Goal: Task Accomplishment & Management: Use online tool/utility

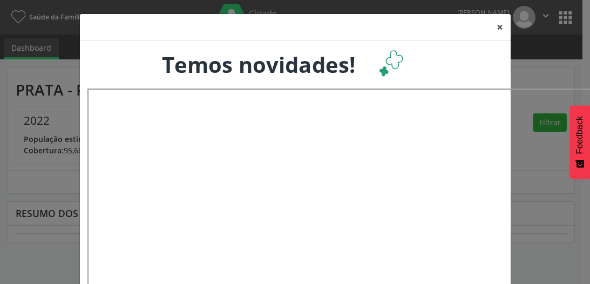
click at [494, 26] on button "×" at bounding box center [500, 27] width 22 height 26
click at [565, 16] on div "× Temos novidades!" at bounding box center [295, 142] width 590 height 284
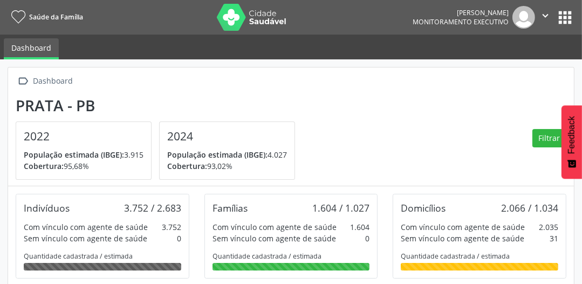
scroll to position [197, 189]
click at [564, 16] on button "apps" at bounding box center [565, 17] width 19 height 19
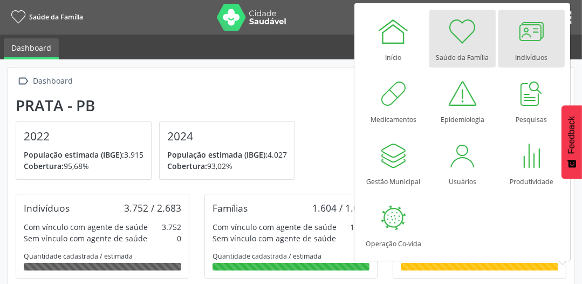
click at [534, 36] on div at bounding box center [532, 31] width 32 height 32
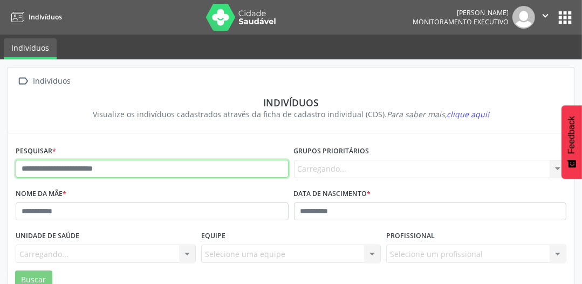
click at [63, 173] on input "text" at bounding box center [152, 169] width 273 height 18
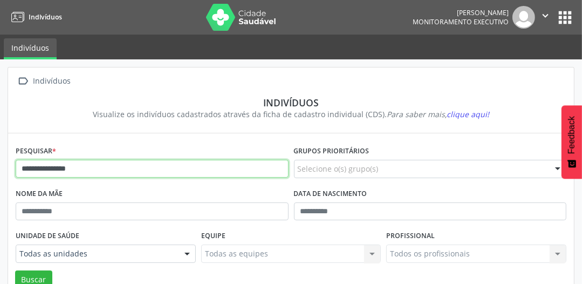
click at [15, 270] on button "Buscar" at bounding box center [33, 279] width 37 height 18
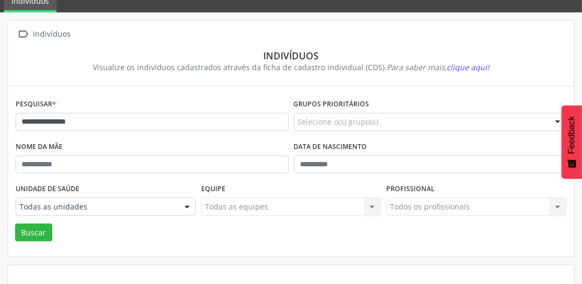
scroll to position [93, 0]
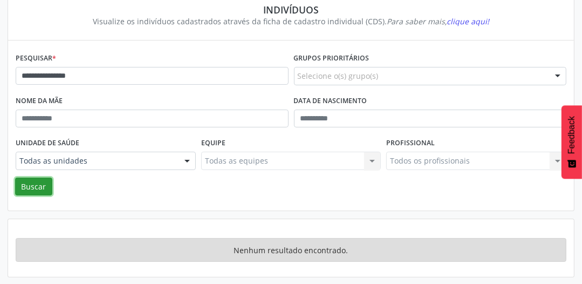
click at [15, 186] on button "Buscar" at bounding box center [33, 187] width 37 height 18
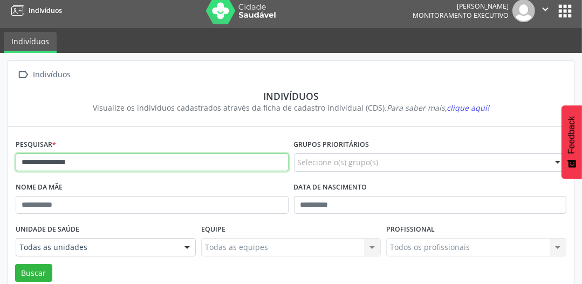
click at [119, 160] on input "**********" at bounding box center [152, 162] width 273 height 18
type input "******"
click at [15, 264] on button "Buscar" at bounding box center [33, 273] width 37 height 18
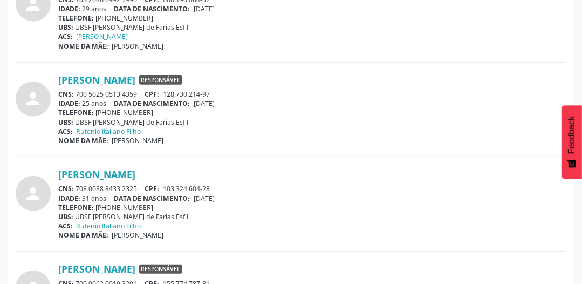
scroll to position [482, 0]
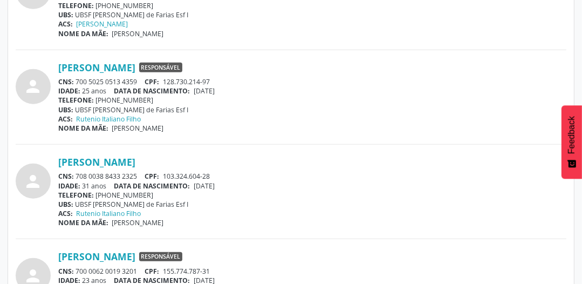
drag, startPoint x: 77, startPoint y: 175, endPoint x: 137, endPoint y: 175, distance: 60.5
click at [137, 175] on div "CNS: 708 0038 8433 2325 CPF: 103.324.604-28" at bounding box center [312, 176] width 509 height 9
copy div "708 0038 8433 2325"
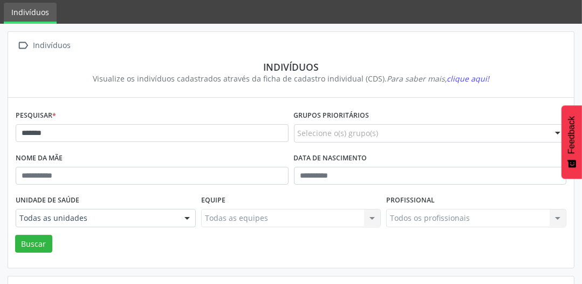
scroll to position [0, 0]
